Goal: Book appointment/travel/reservation

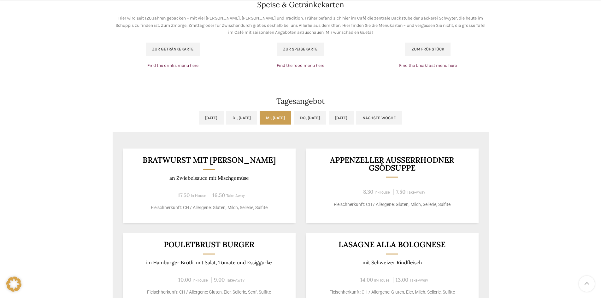
scroll to position [473, 0]
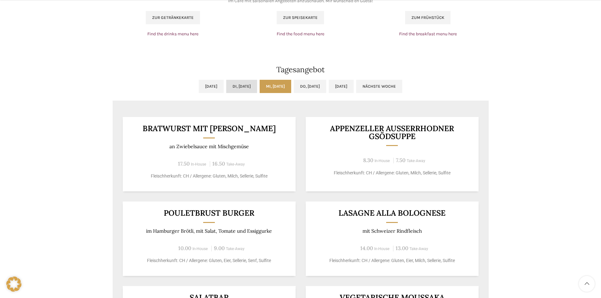
click at [239, 87] on link "Di, [DATE]" at bounding box center [241, 86] width 31 height 13
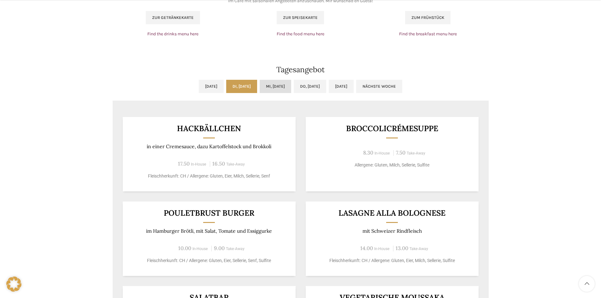
click at [286, 88] on link "Mi, [DATE]" at bounding box center [276, 86] width 32 height 13
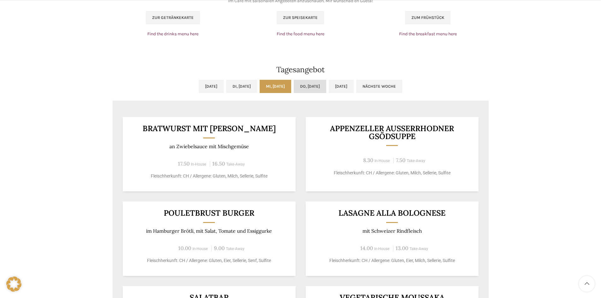
click at [316, 85] on link "Do, [DATE]" at bounding box center [310, 86] width 33 height 13
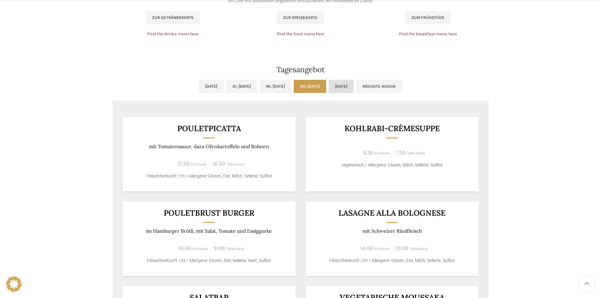
click at [354, 84] on link "[DATE]" at bounding box center [341, 86] width 25 height 13
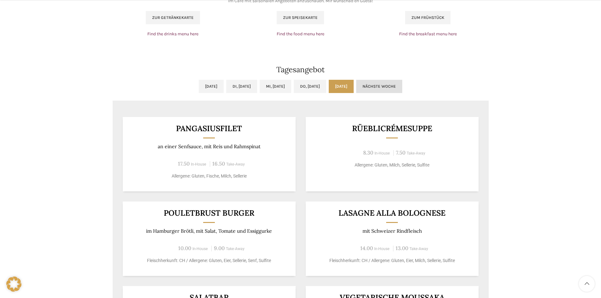
click at [402, 84] on link "Nächste Woche" at bounding box center [379, 86] width 46 height 13
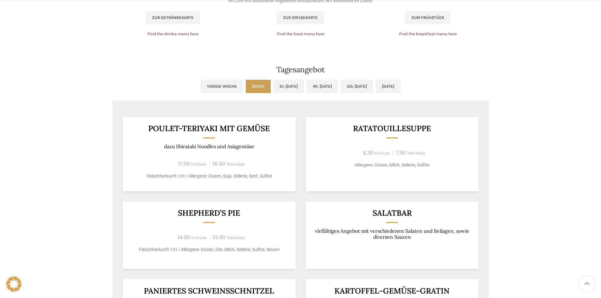
scroll to position [505, 0]
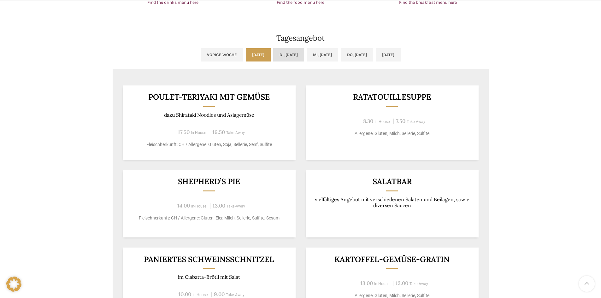
click at [277, 55] on link "Di, [DATE]" at bounding box center [288, 54] width 31 height 13
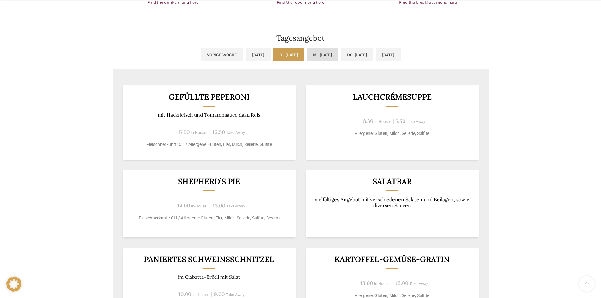
click at [331, 55] on link "Mi, [DATE]" at bounding box center [323, 54] width 32 height 13
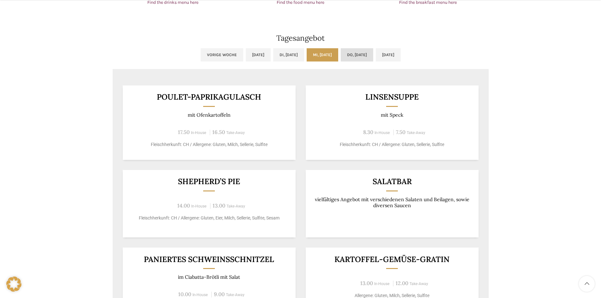
click at [367, 55] on link "Do, [DATE]" at bounding box center [357, 54] width 33 height 13
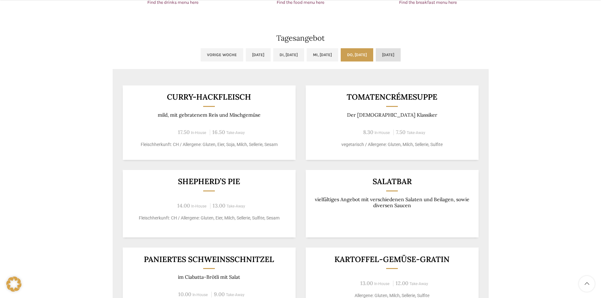
click at [401, 56] on link "[DATE]" at bounding box center [388, 54] width 25 height 13
